Goal: Task Accomplishment & Management: Use online tool/utility

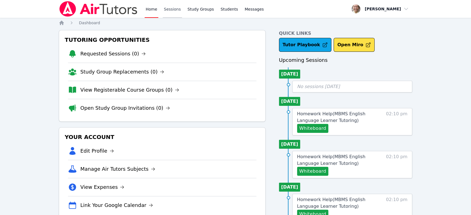
click at [169, 13] on link "Sessions" at bounding box center [172, 9] width 19 height 18
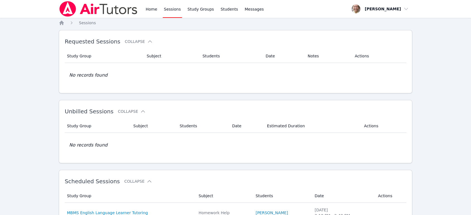
scroll to position [93, 0]
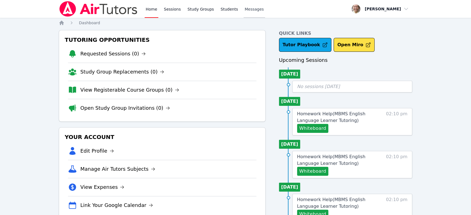
click at [245, 6] on span "Messages" at bounding box center [254, 9] width 19 height 6
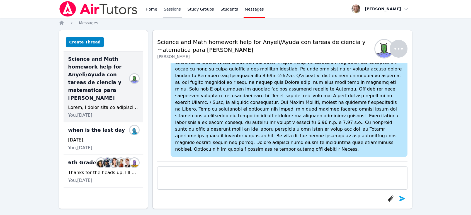
click at [172, 8] on link "Sessions" at bounding box center [172, 9] width 19 height 18
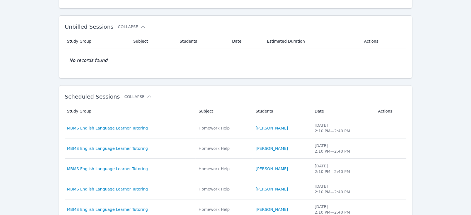
scroll to position [124, 0]
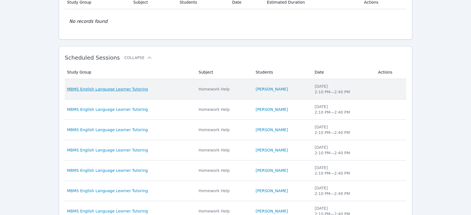
click at [117, 88] on span "MBMS English Language Learner Tutoring" at bounding box center [107, 89] width 81 height 6
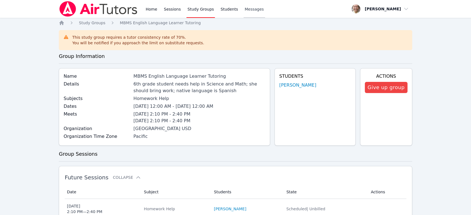
click at [243, 12] on link "Messages" at bounding box center [253, 9] width 21 height 18
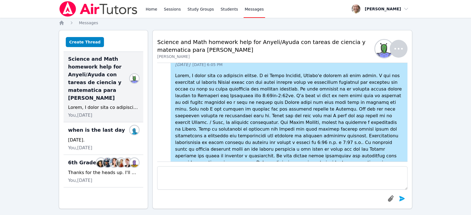
scroll to position [-9, 0]
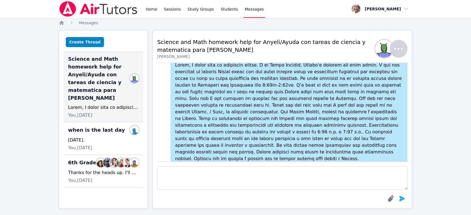
click at [399, 47] on icon "button" at bounding box center [398, 48] width 13 height 13
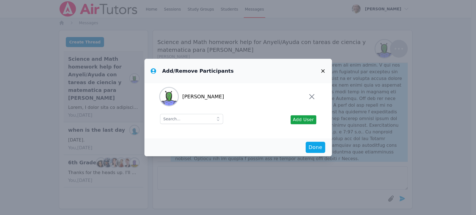
click at [323, 70] on icon "button" at bounding box center [322, 71] width 7 height 7
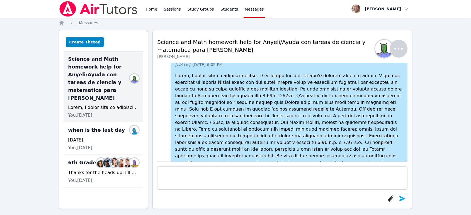
scroll to position [-40, 0]
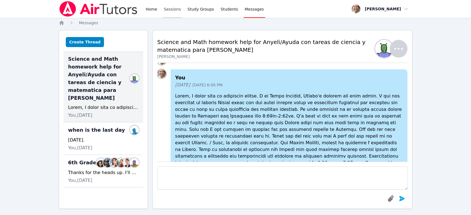
click at [165, 7] on link "Sessions" at bounding box center [172, 9] width 19 height 18
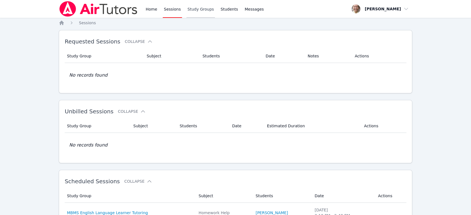
click at [193, 13] on link "Study Groups" at bounding box center [200, 9] width 29 height 18
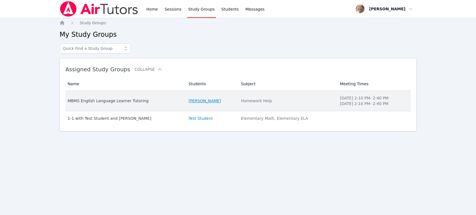
click at [201, 102] on link "[PERSON_NAME]" at bounding box center [204, 101] width 32 height 6
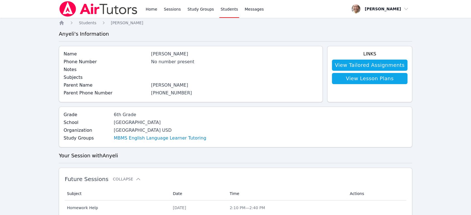
click at [363, 81] on link "View Lesson Plans" at bounding box center [369, 78] width 75 height 11
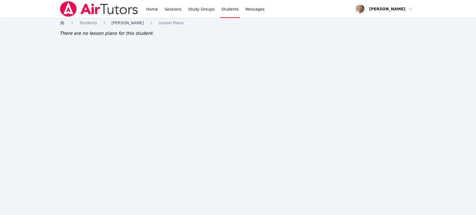
click at [128, 23] on span "[PERSON_NAME]" at bounding box center [127, 23] width 32 height 4
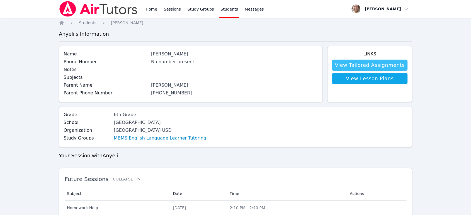
click at [360, 64] on link "View Tailored Assignments" at bounding box center [369, 65] width 75 height 11
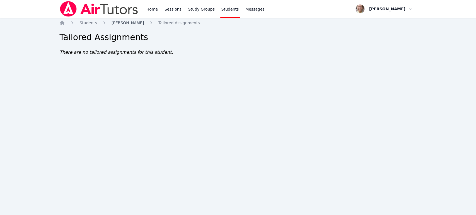
click at [119, 21] on span "[PERSON_NAME]" at bounding box center [127, 23] width 32 height 4
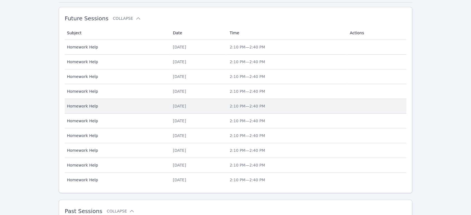
scroll to position [92, 0]
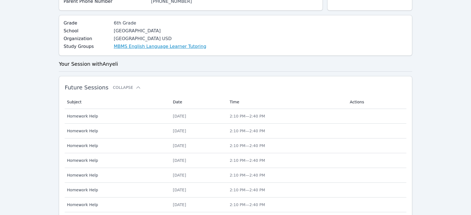
click at [134, 47] on link "MBMS English Language Learner Tutoring" at bounding box center [160, 46] width 92 height 7
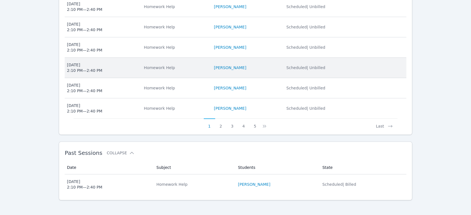
scroll to position [286, 0]
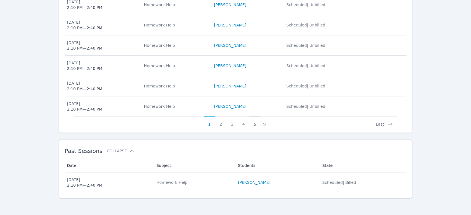
click at [254, 123] on button "5" at bounding box center [254, 121] width 11 height 11
click at [258, 123] on button "7" at bounding box center [257, 121] width 11 height 11
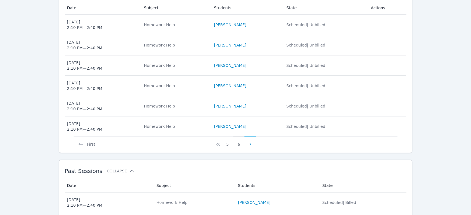
scroll to position [174, 0]
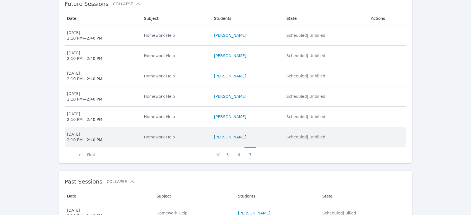
click at [102, 136] on span "[DATE] 2:10 PM — 2:40 PM" at bounding box center [102, 136] width 70 height 11
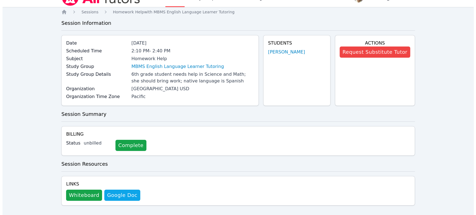
scroll to position [16, 0]
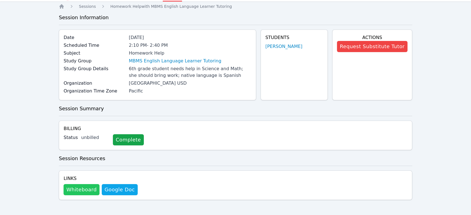
click at [77, 187] on button "Whiteboard" at bounding box center [82, 189] width 36 height 11
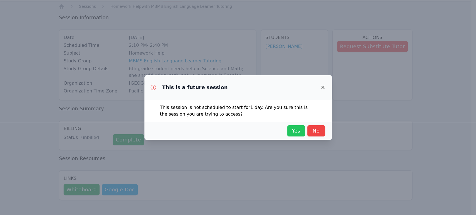
click at [302, 135] on button "Yes" at bounding box center [296, 130] width 18 height 11
